Goal: Information Seeking & Learning: Learn about a topic

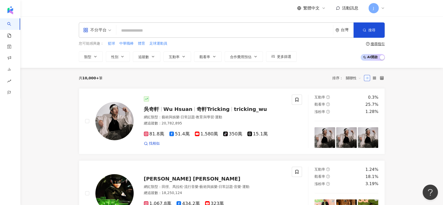
click at [217, 31] on input "search" at bounding box center [224, 31] width 212 height 10
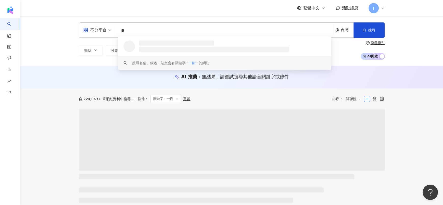
type input "**"
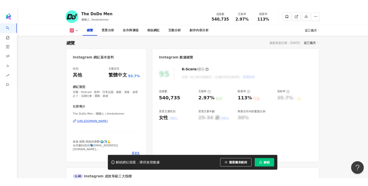
scroll to position [31, 0]
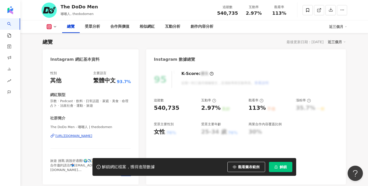
scroll to position [31, 0]
click at [278, 169] on button "解鎖" at bounding box center [280, 167] width 23 height 10
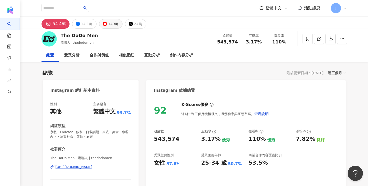
click at [108, 27] on div "149萬" at bounding box center [113, 23] width 10 height 7
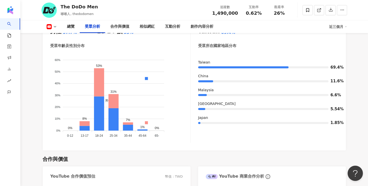
scroll to position [459, 0]
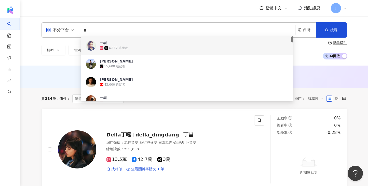
click at [138, 27] on input "**" at bounding box center [187, 31] width 212 height 10
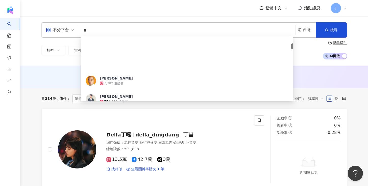
scroll to position [76, 0]
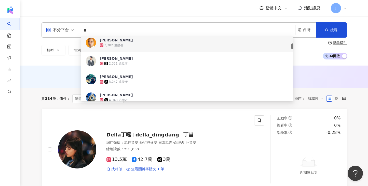
click at [121, 29] on input "**" at bounding box center [187, 31] width 212 height 10
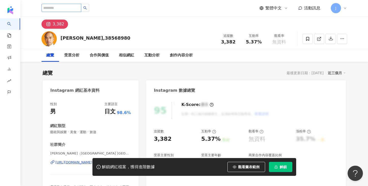
click at [81, 10] on input "search" at bounding box center [62, 8] width 40 height 8
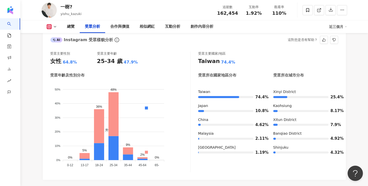
scroll to position [451, 0]
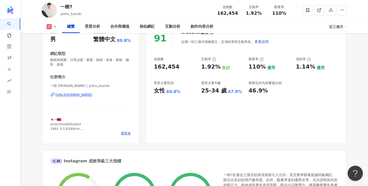
scroll to position [0, 0]
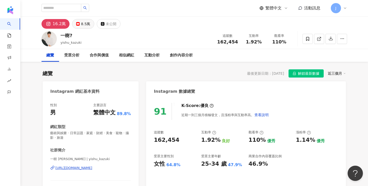
click at [82, 24] on div "8.5萬" at bounding box center [85, 23] width 9 height 7
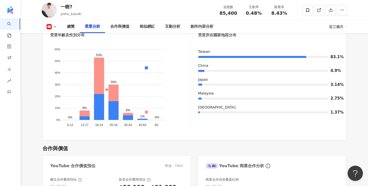
scroll to position [459, 0]
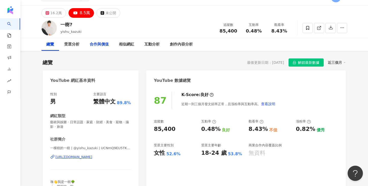
scroll to position [0, 0]
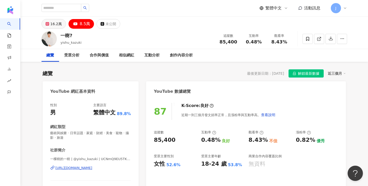
click at [53, 26] on div "16.2萬" at bounding box center [55, 23] width 11 height 7
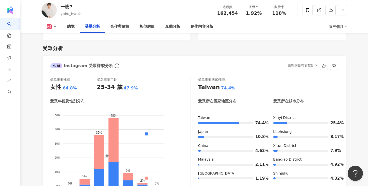
scroll to position [459, 0]
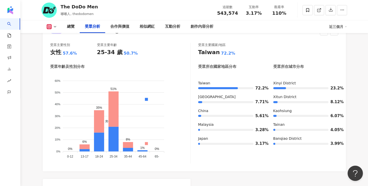
scroll to position [490, 0]
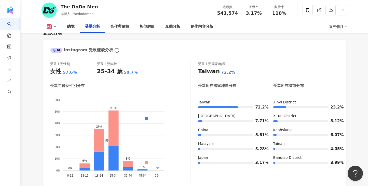
scroll to position [452, 0]
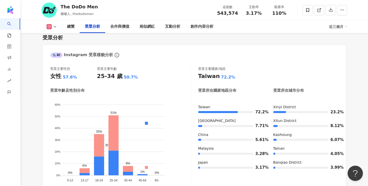
click at [48, 27] on icon at bounding box center [49, 26] width 3 height 3
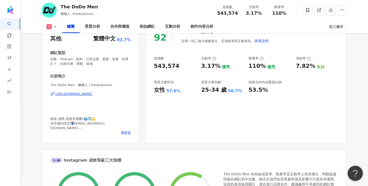
scroll to position [0, 0]
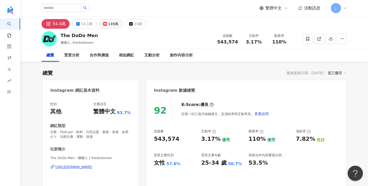
click at [105, 28] on button "149萬" at bounding box center [110, 24] width 23 height 10
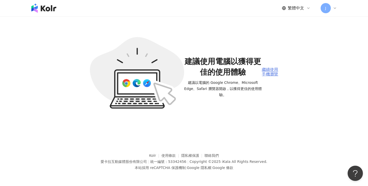
click at [269, 72] on div "繼續使用手機瀏覽" at bounding box center [270, 72] width 16 height 9
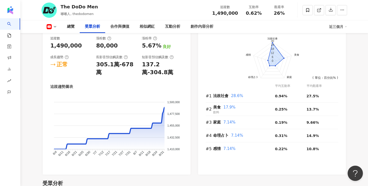
scroll to position [459, 0]
